Goal: Navigation & Orientation: Find specific page/section

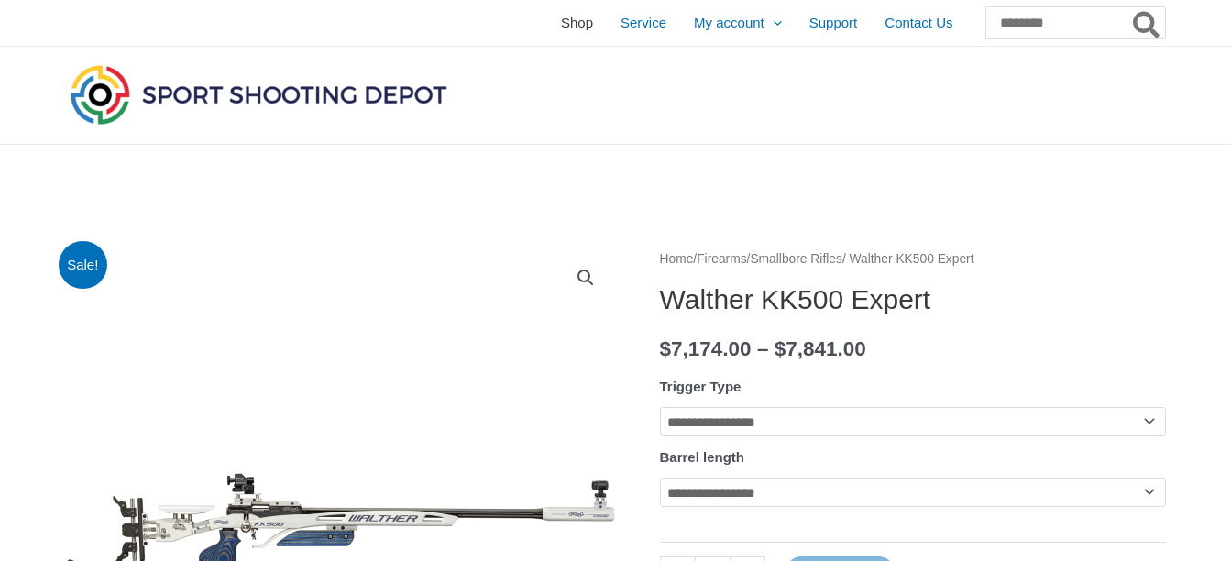
click at [561, 27] on span "Shop" at bounding box center [577, 23] width 32 height 46
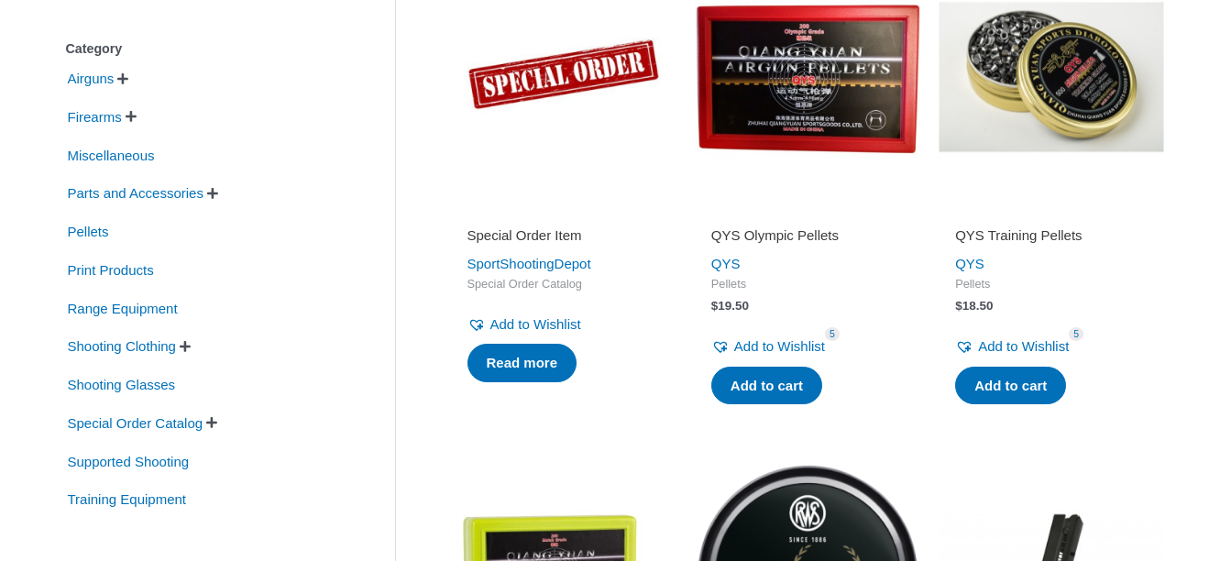
scroll to position [422, 0]
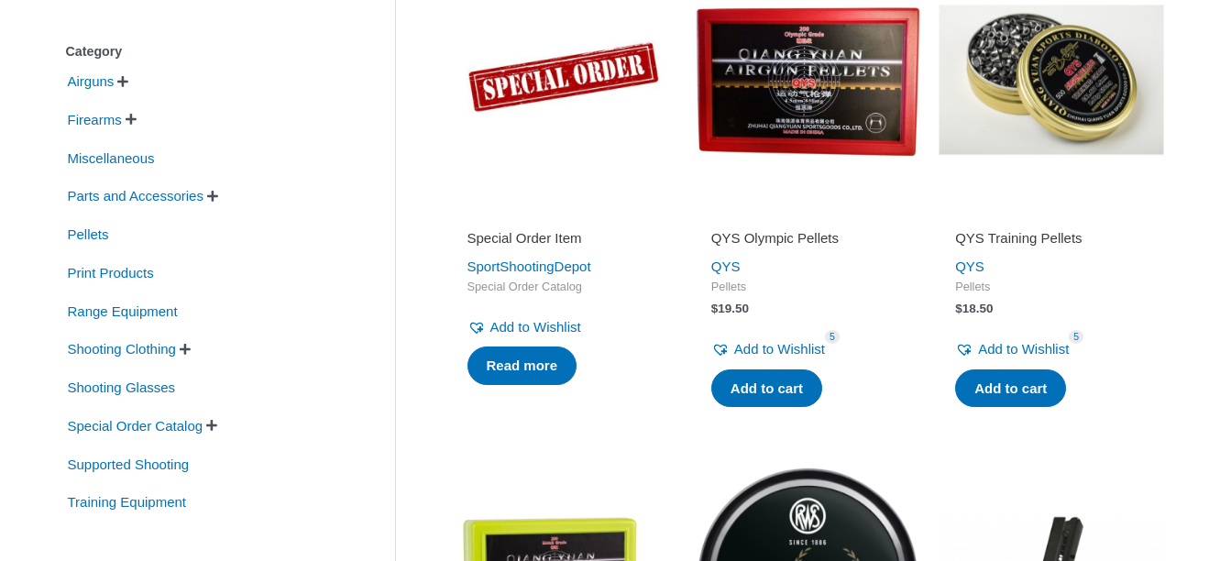
click at [218, 200] on span "" at bounding box center [212, 196] width 11 height 13
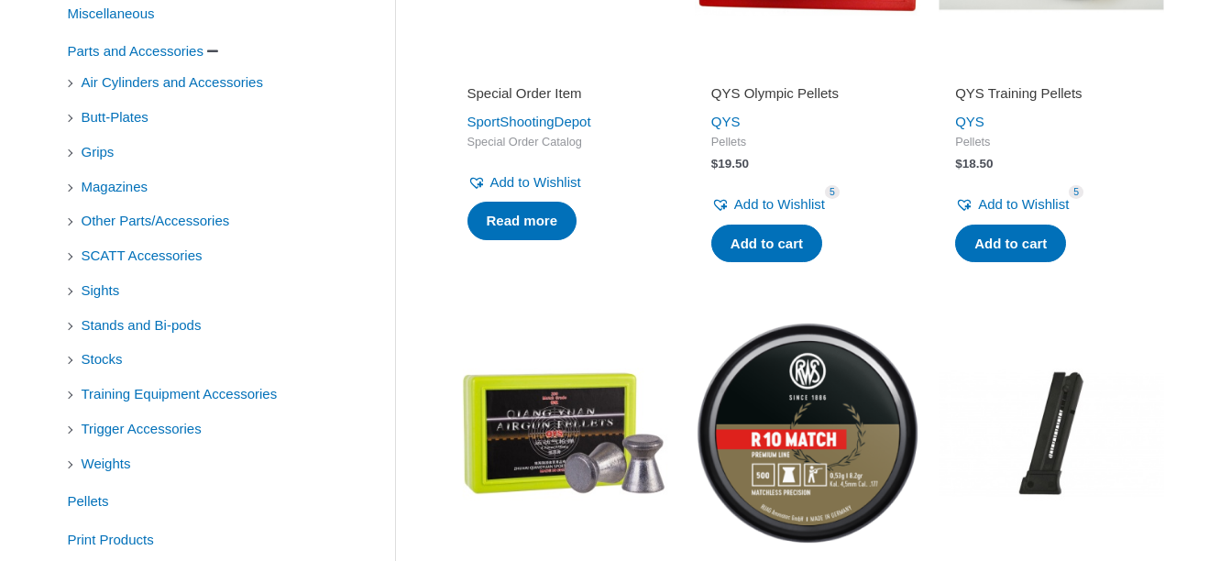
scroll to position [568, 0]
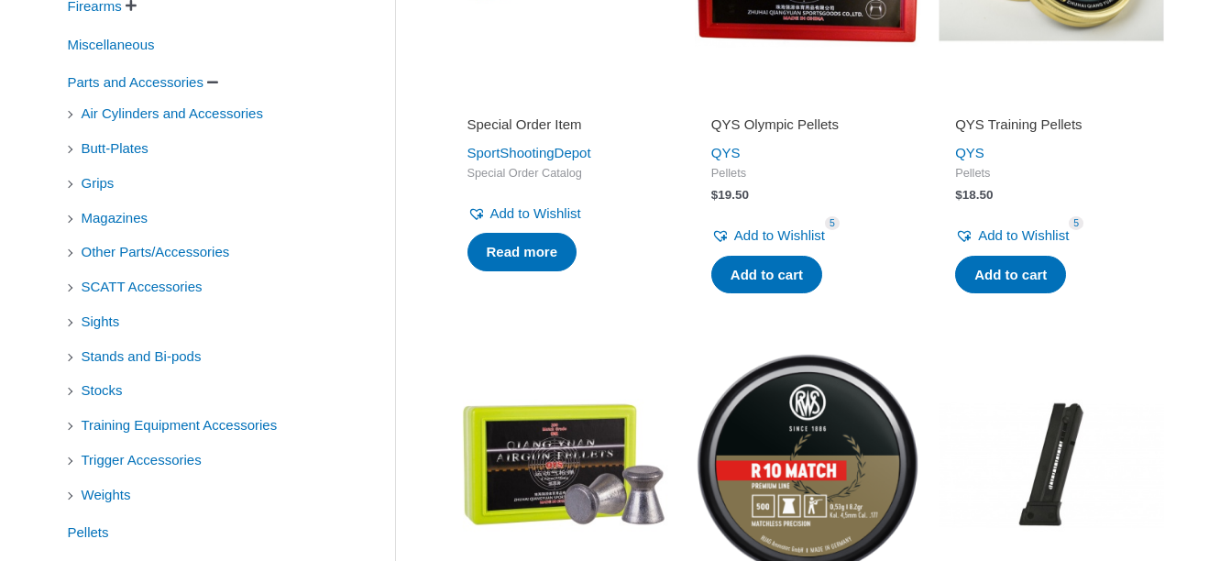
scroll to position [532, 0]
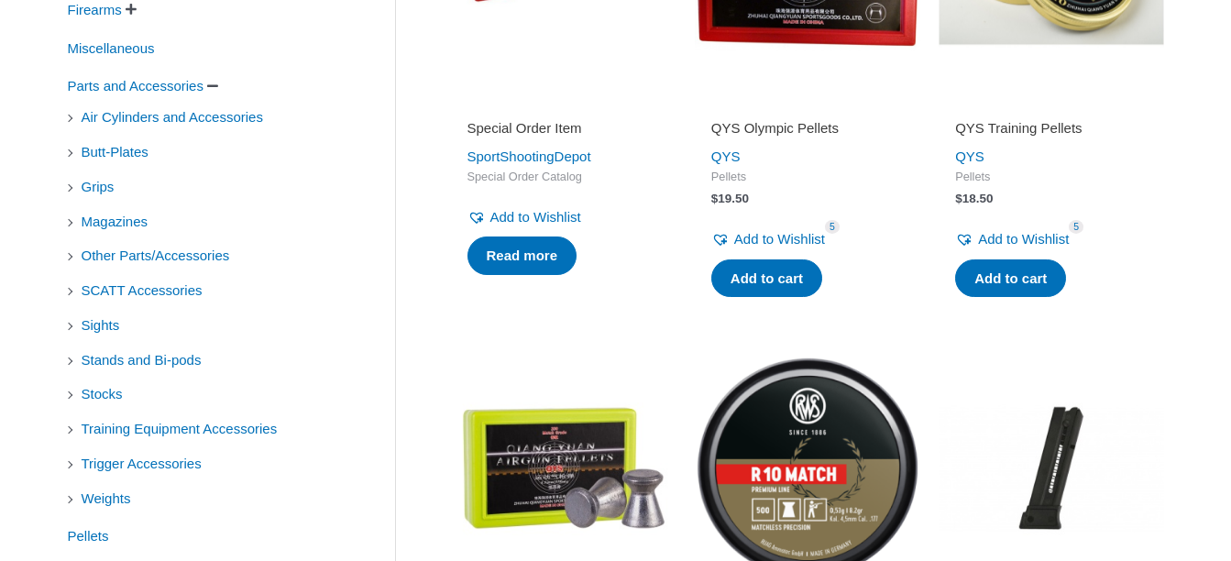
click at [137, 9] on span "" at bounding box center [131, 9] width 11 height 13
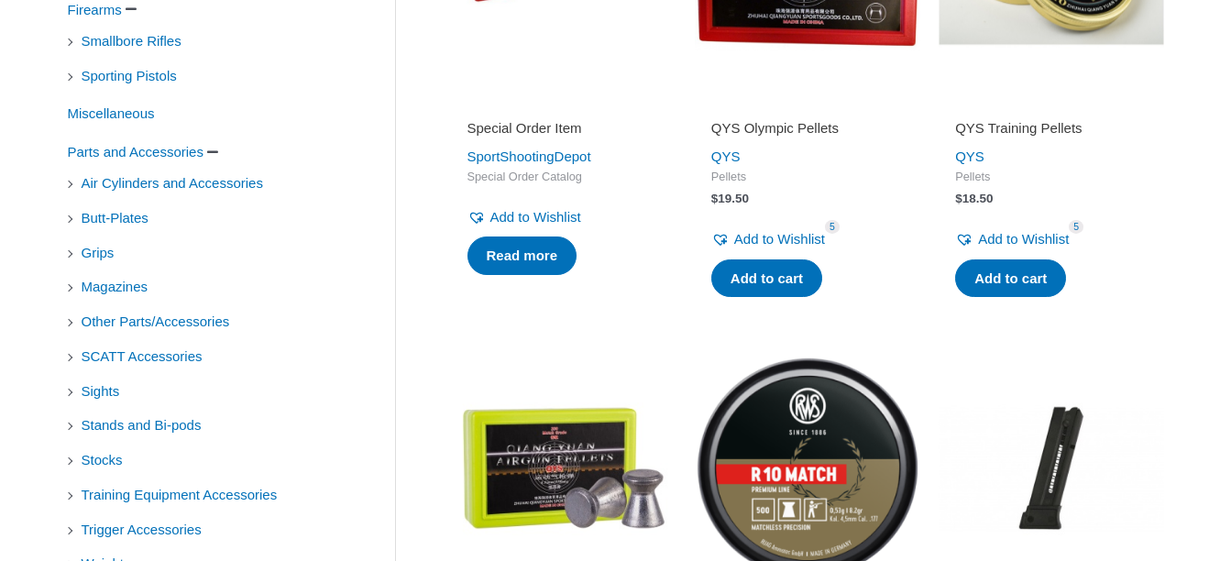
click at [137, 9] on span "" at bounding box center [131, 9] width 11 height 13
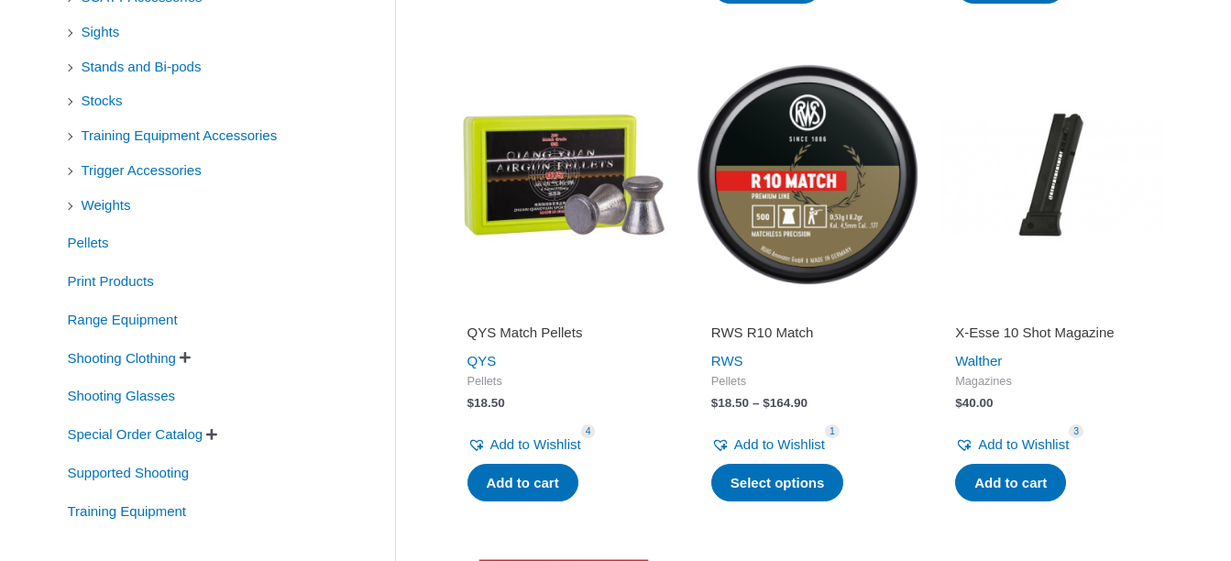
scroll to position [971, 0]
